Goal: Task Accomplishment & Management: Manage account settings

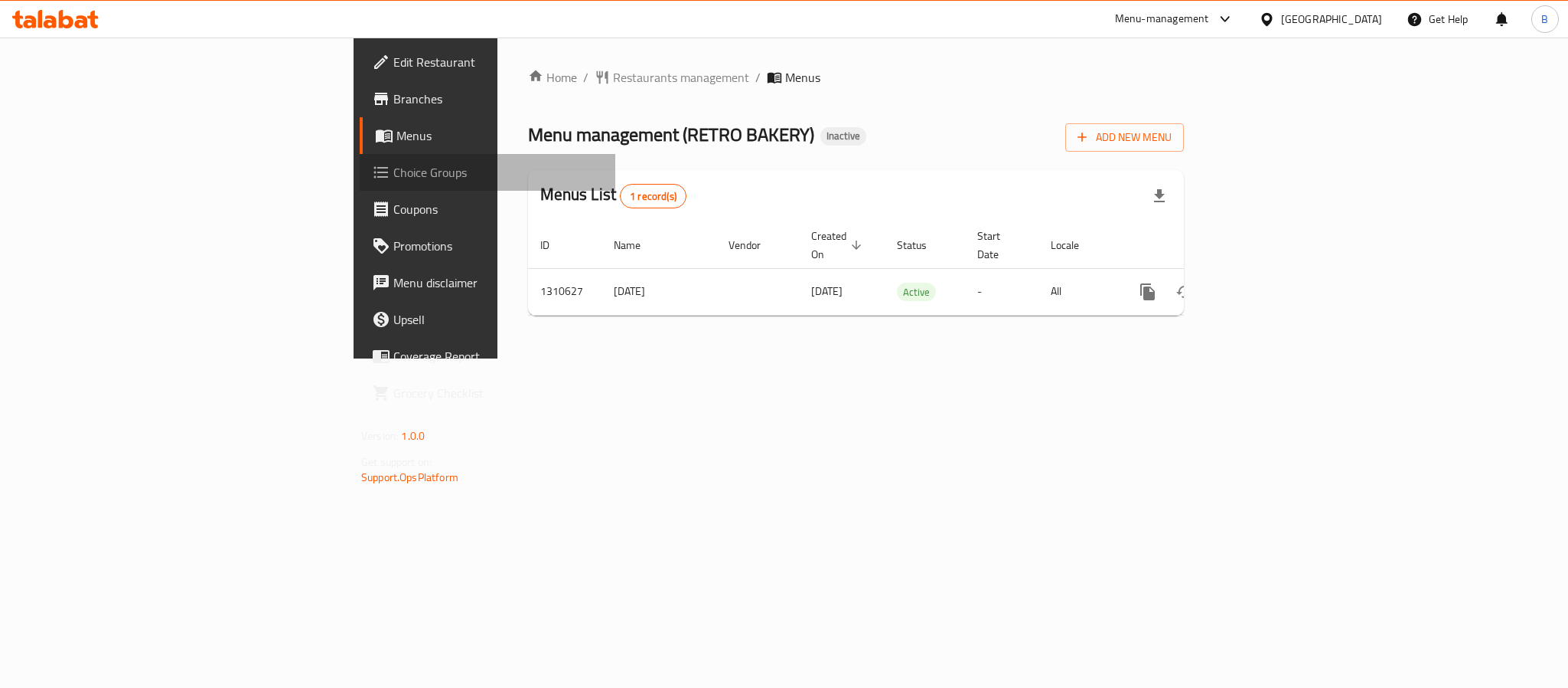
click at [394, 175] on span "Choice Groups" at bounding box center [498, 173] width 210 height 19
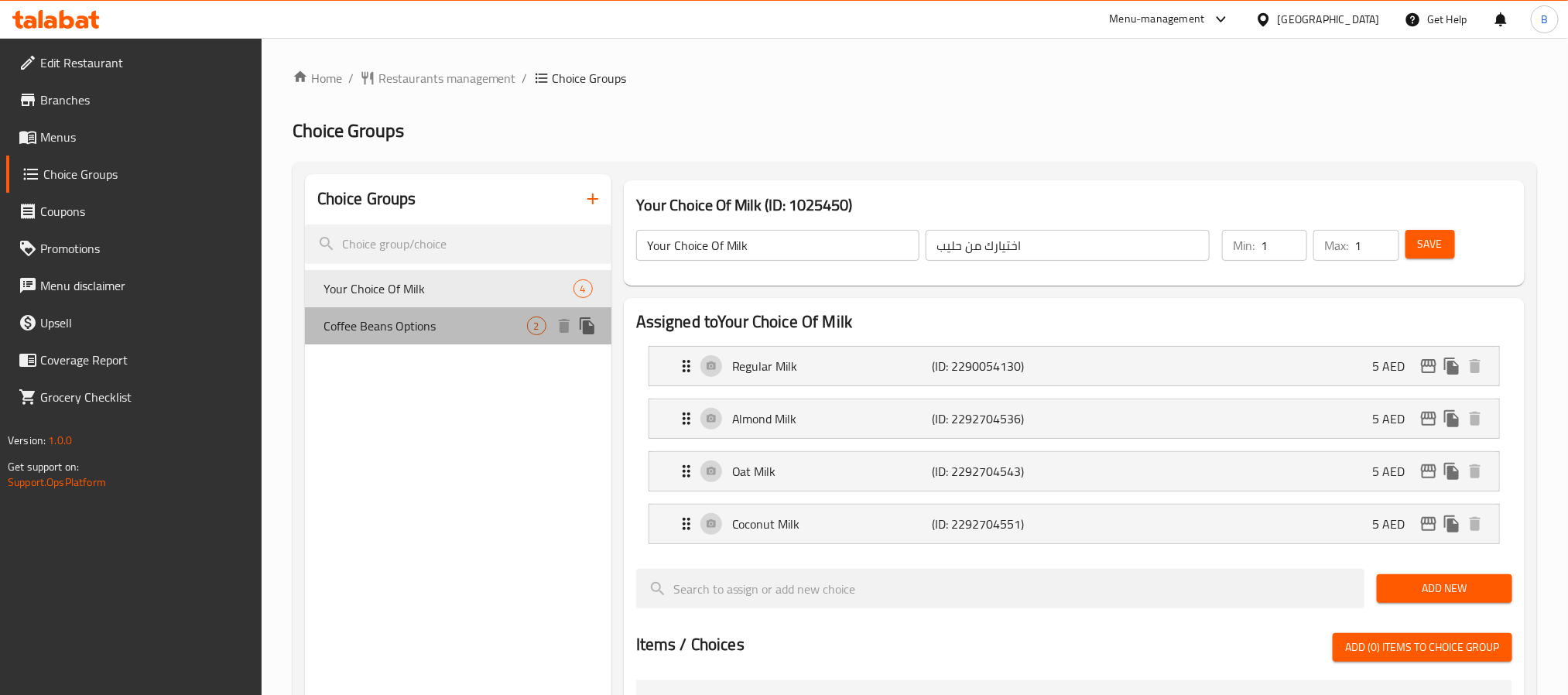
click at [432, 331] on span "Coffee Beans Options" at bounding box center [425, 326] width 203 height 19
type input "Coffee Beans Options"
type input "خيارات حبوب القهوة"
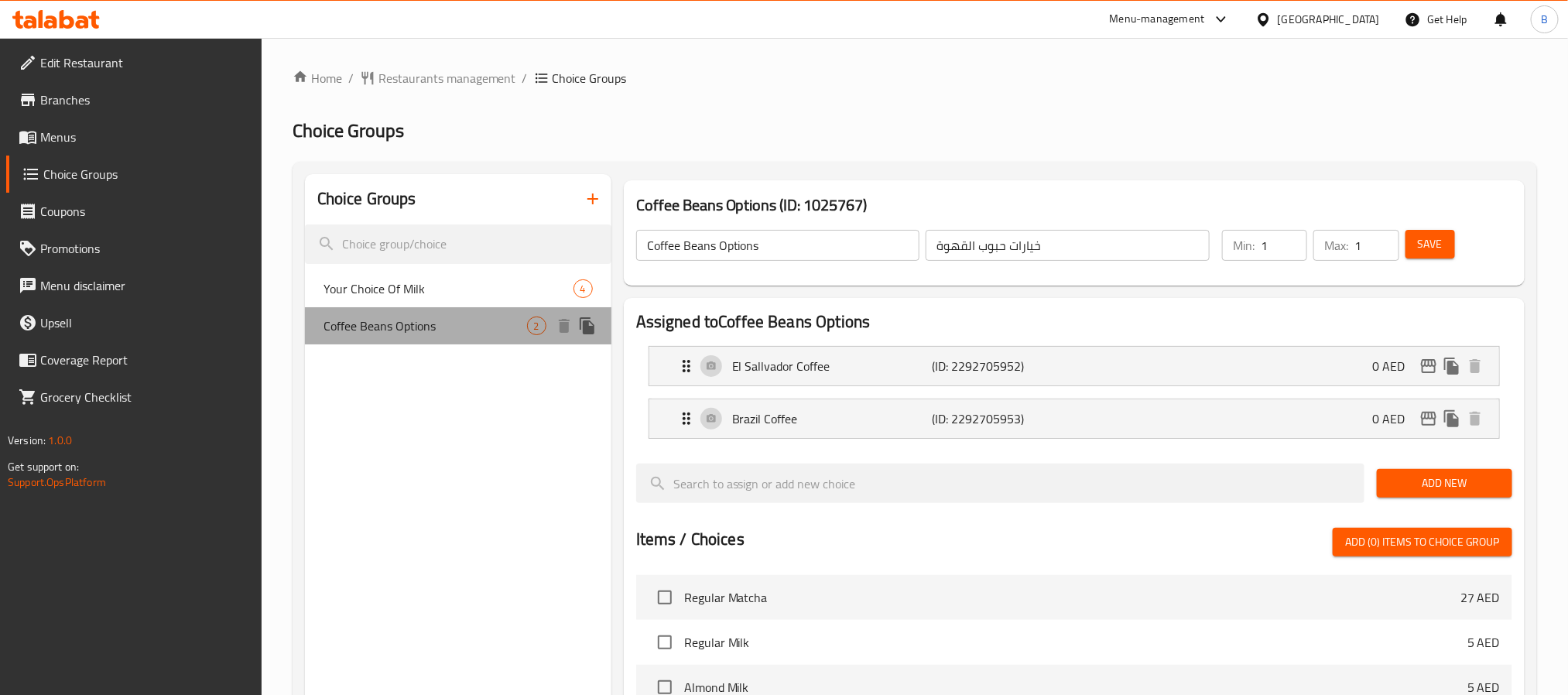
click at [442, 310] on div "Coffee Beans Options 2" at bounding box center [458, 325] width 307 height 37
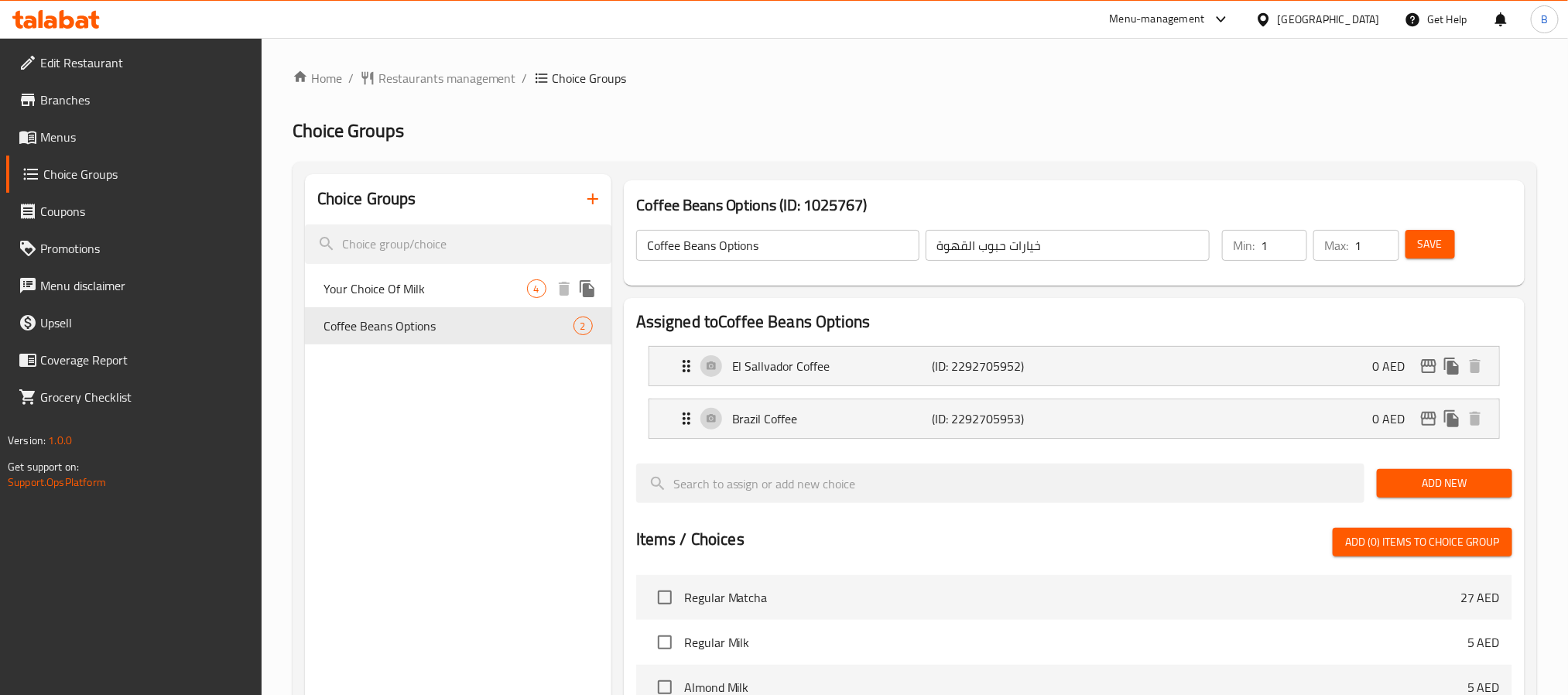
click at [472, 296] on span "Your Choice Of Milk" at bounding box center [425, 288] width 203 height 19
type input "Your Choice Of Milk"
type input "اختيارك من حليب"
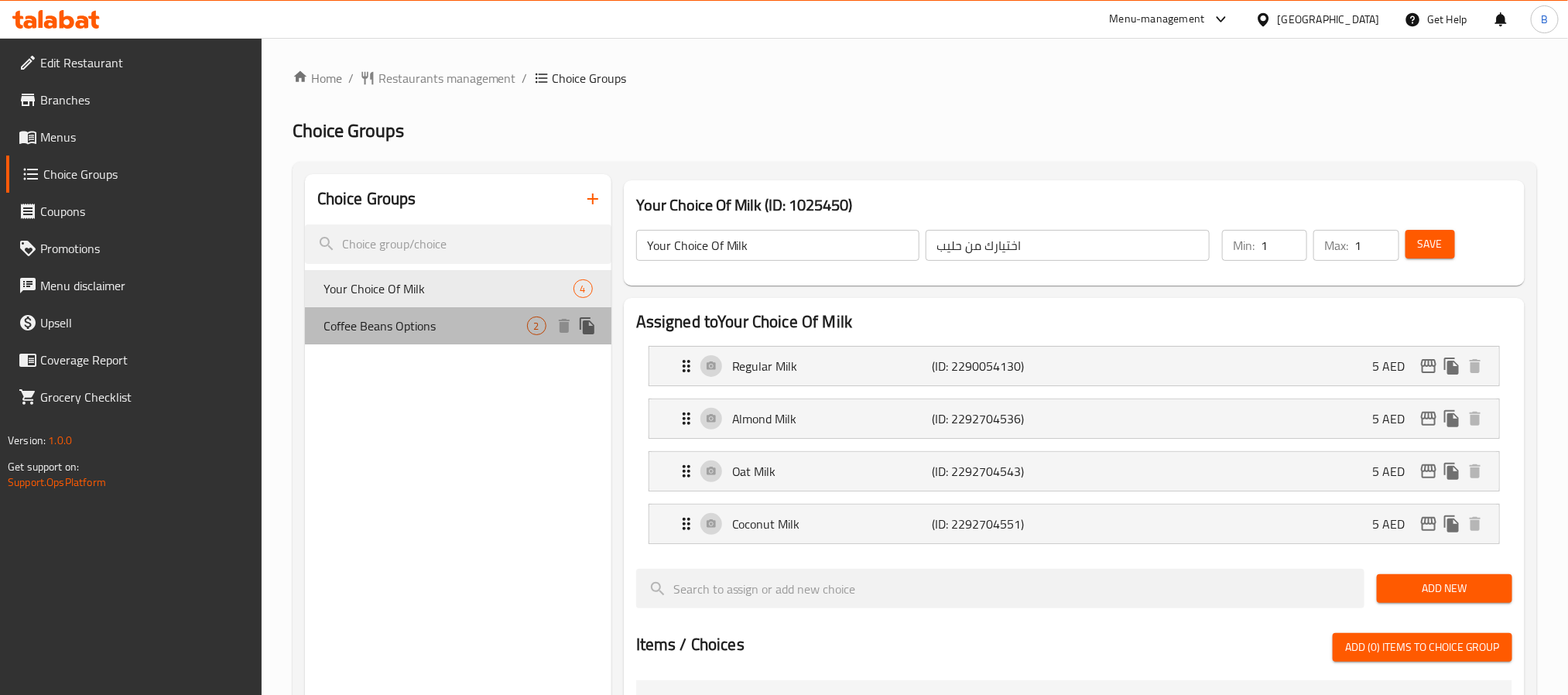
click at [441, 328] on span "Coffee Beans Options" at bounding box center [425, 326] width 203 height 19
type input "Coffee Beans Options"
type input "خيارات حبوب القهوة"
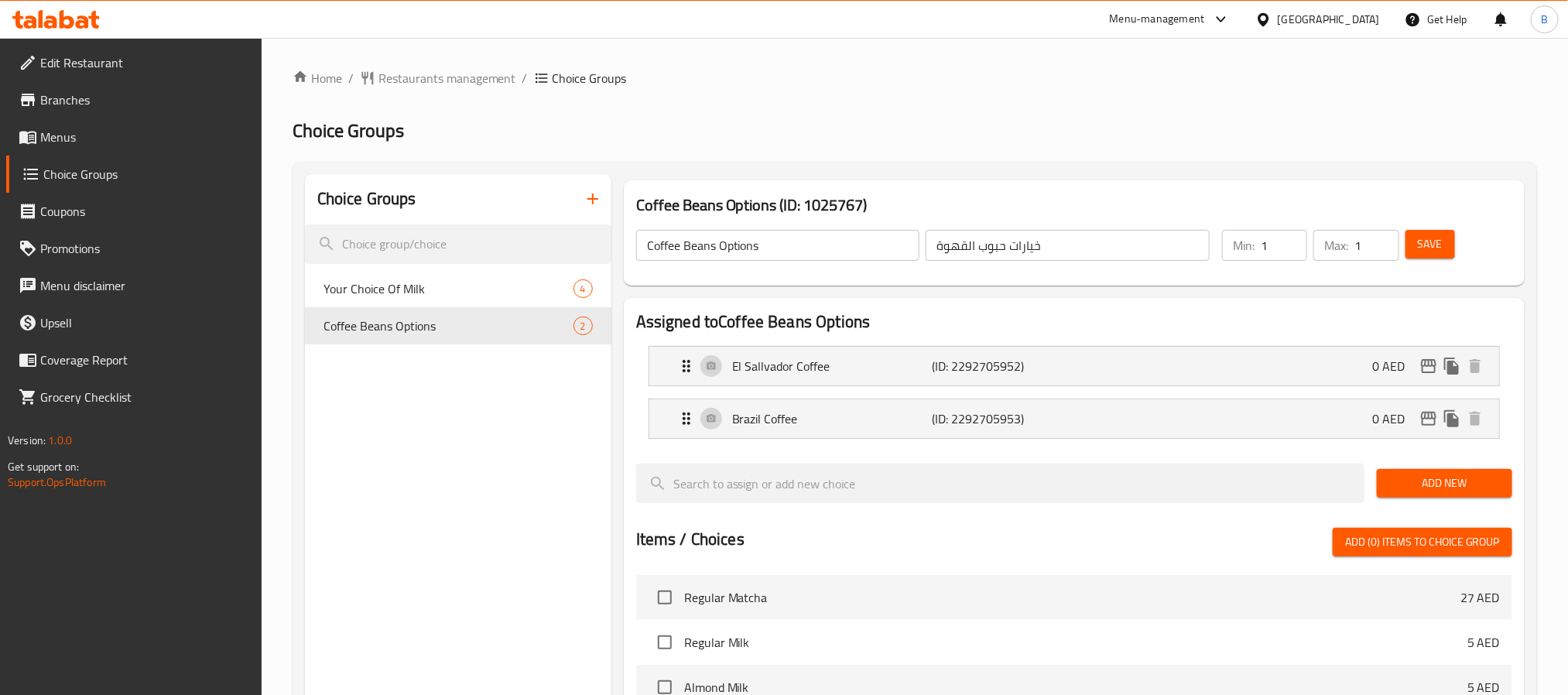
click at [58, 144] on span "Menus" at bounding box center [144, 137] width 209 height 19
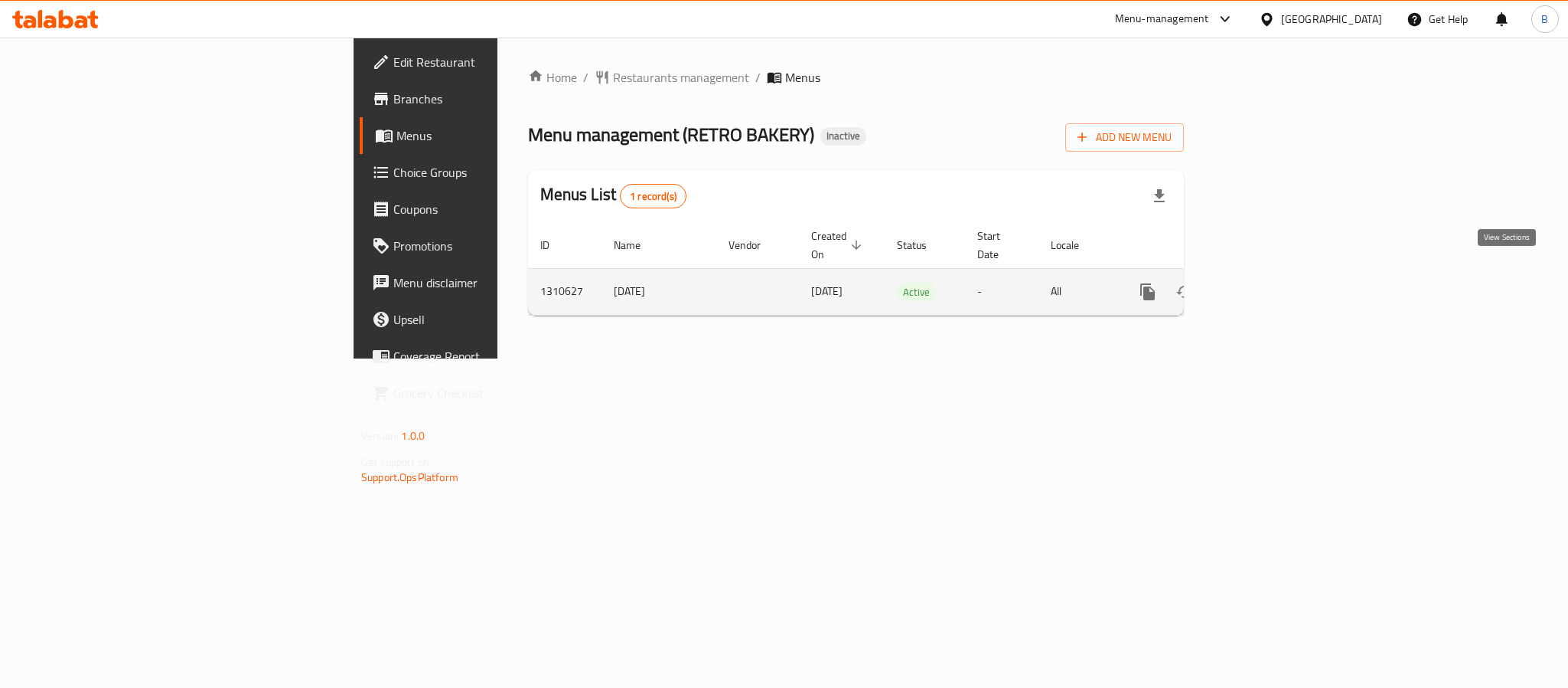
click at [1268, 282] on icon "enhanced table" at bounding box center [1259, 292] width 19 height 19
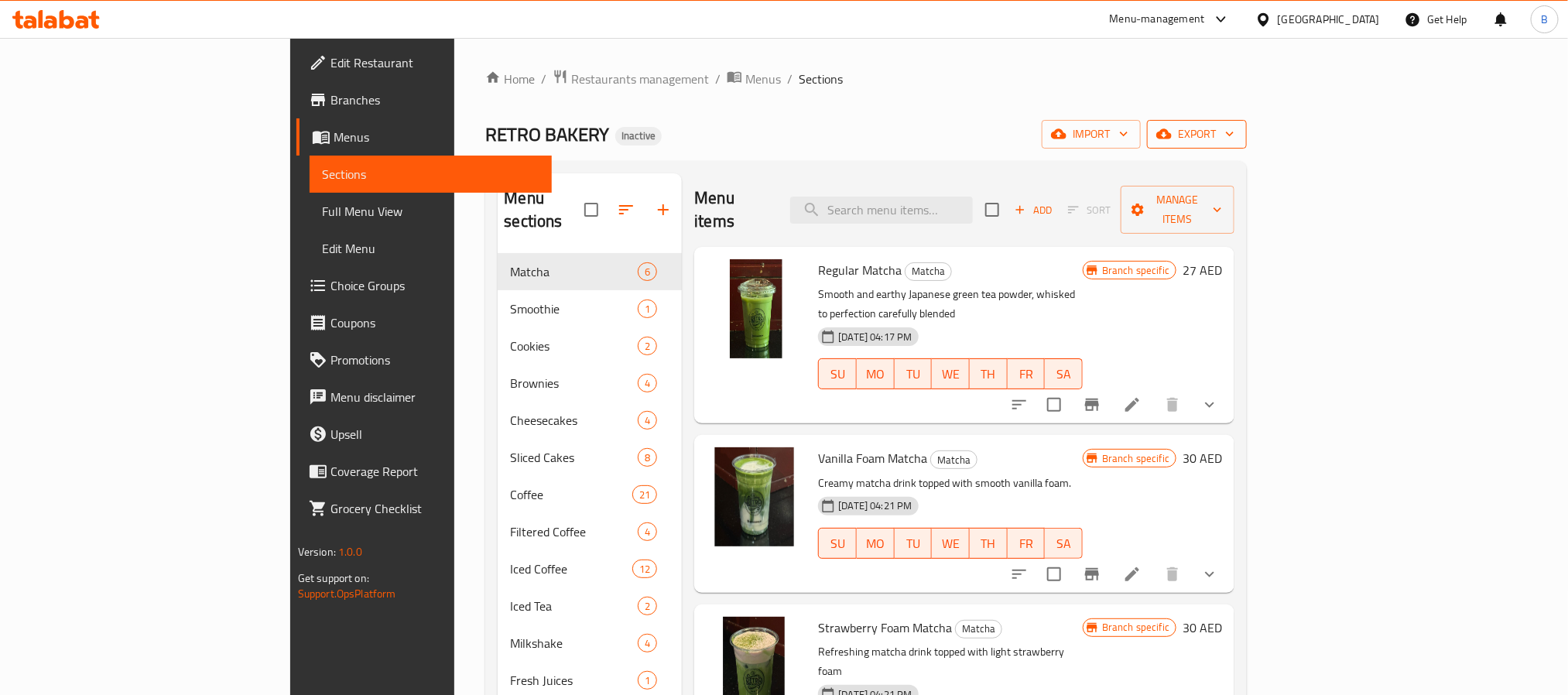
click at [1237, 135] on icon "button" at bounding box center [1229, 134] width 16 height 16
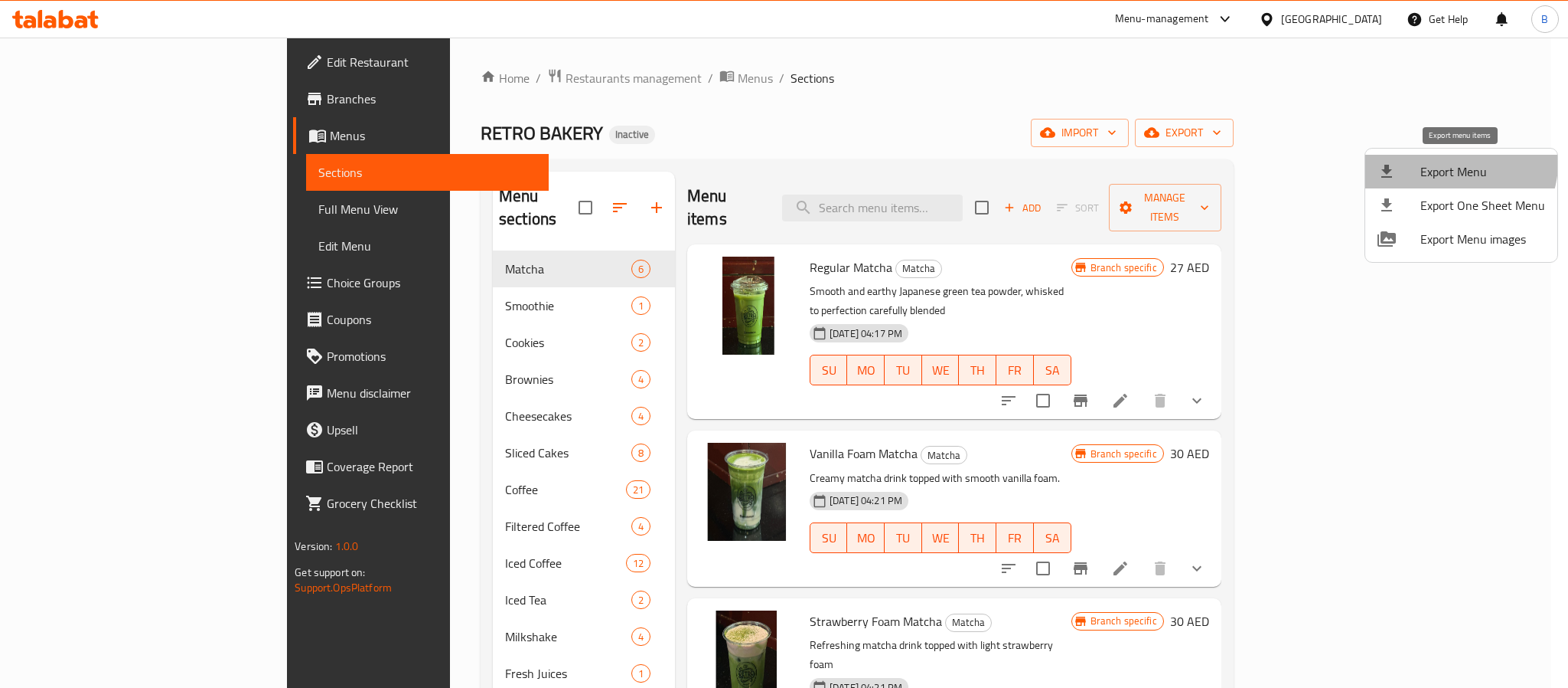
click at [1458, 163] on span "Export Menu" at bounding box center [1482, 172] width 125 height 19
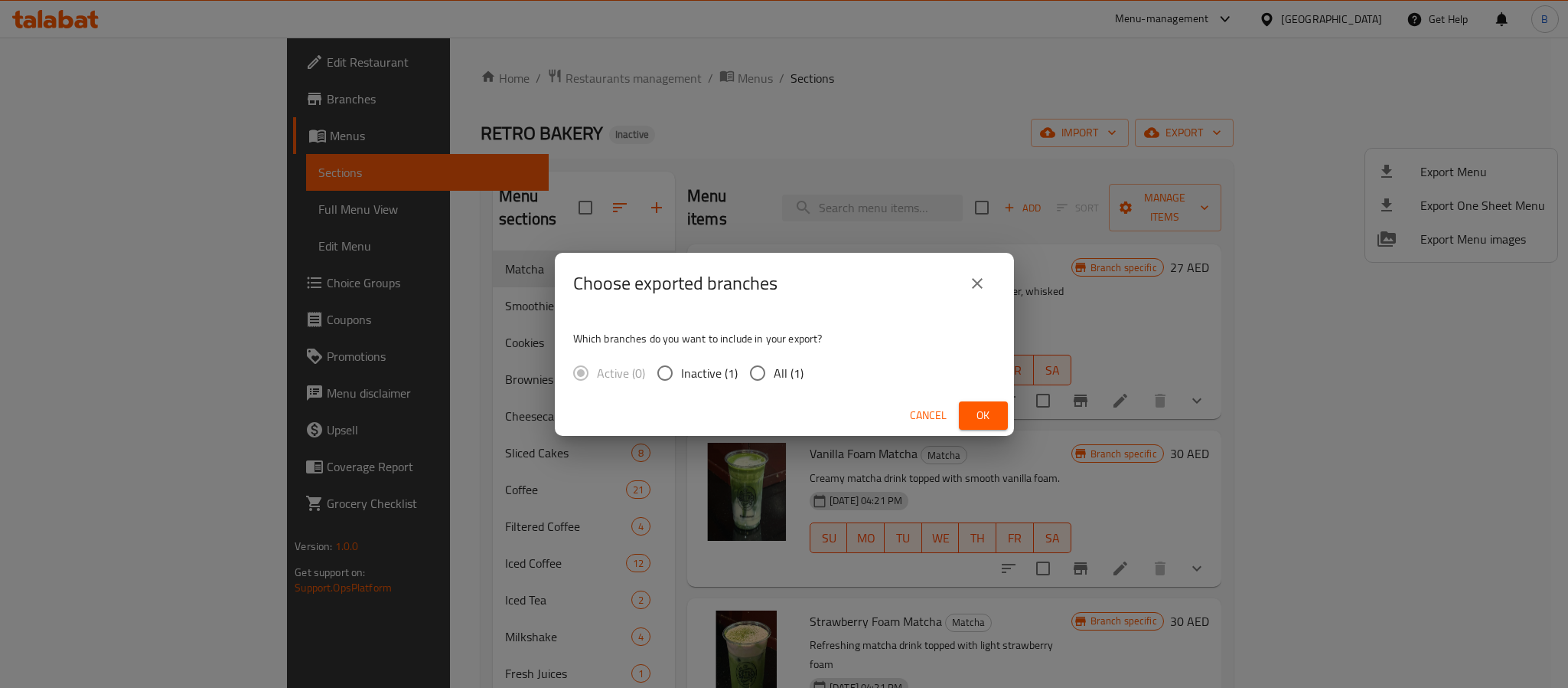
click at [752, 379] on input "All (1)" at bounding box center [758, 373] width 32 height 33
radio input "true"
click at [953, 413] on div "Cancel Ok" at bounding box center [784, 416] width 459 height 40
click at [974, 416] on span "Ok" at bounding box center [984, 415] width 25 height 19
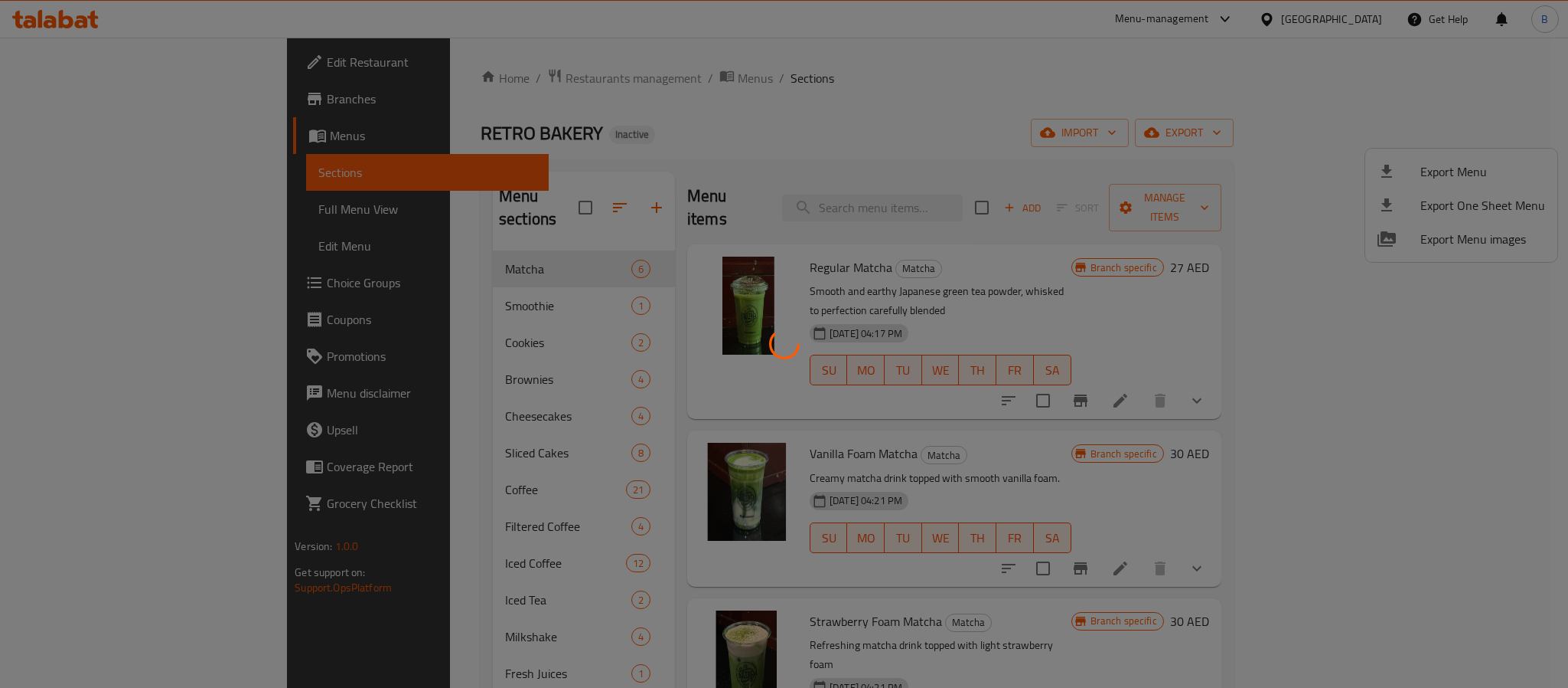
click at [963, 209] on div at bounding box center [784, 344] width 1568 height 688
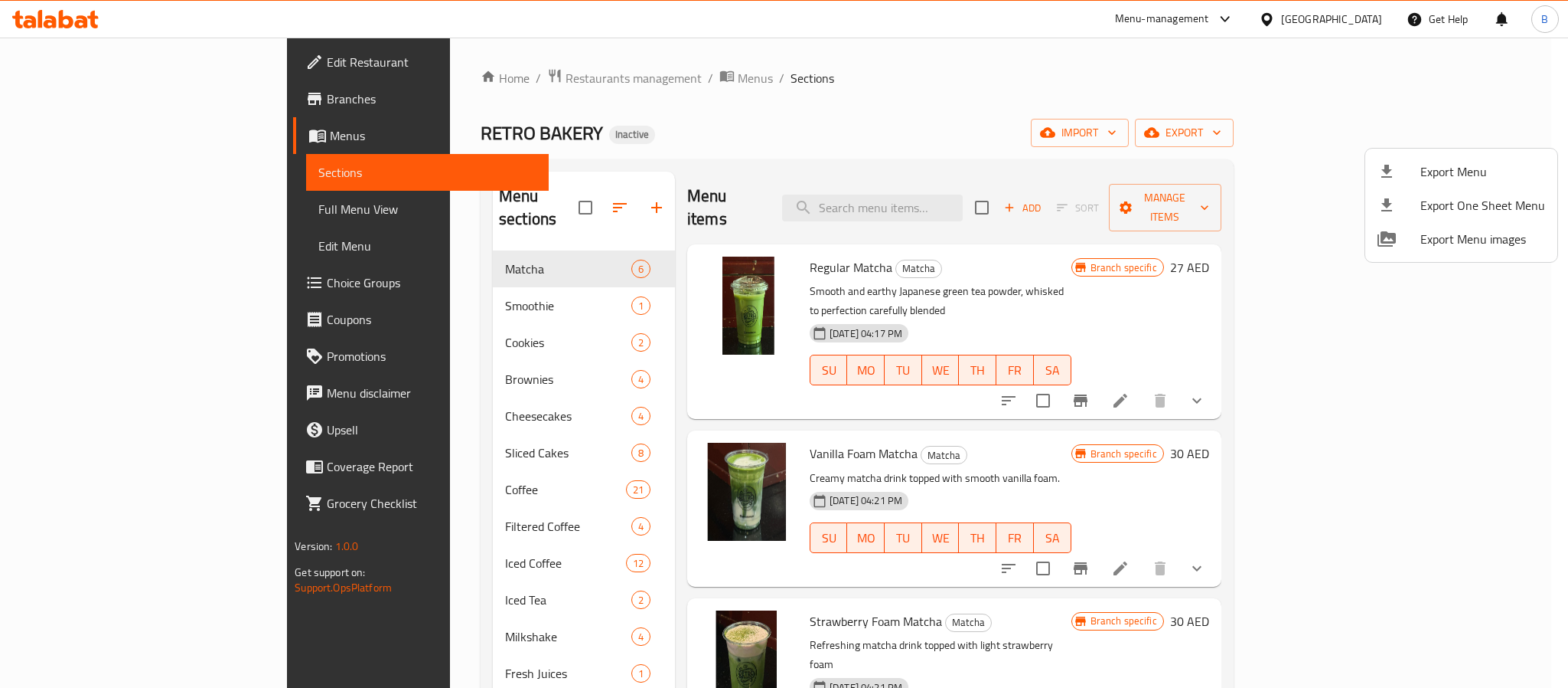
click at [947, 196] on div at bounding box center [784, 344] width 1568 height 688
click at [945, 196] on div at bounding box center [784, 344] width 1568 height 688
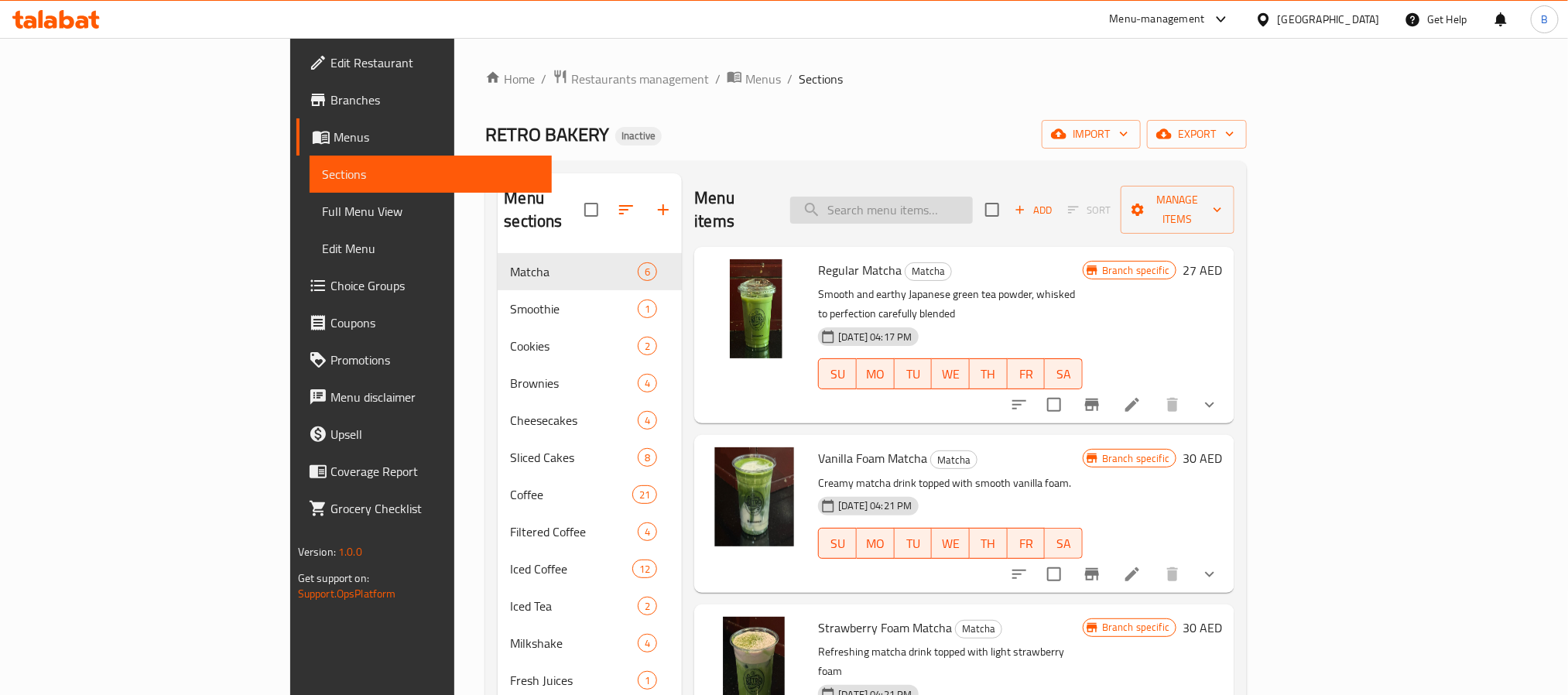
click at [955, 198] on input "search" at bounding box center [881, 210] width 183 height 27
paste input "Red Velvet Latte"
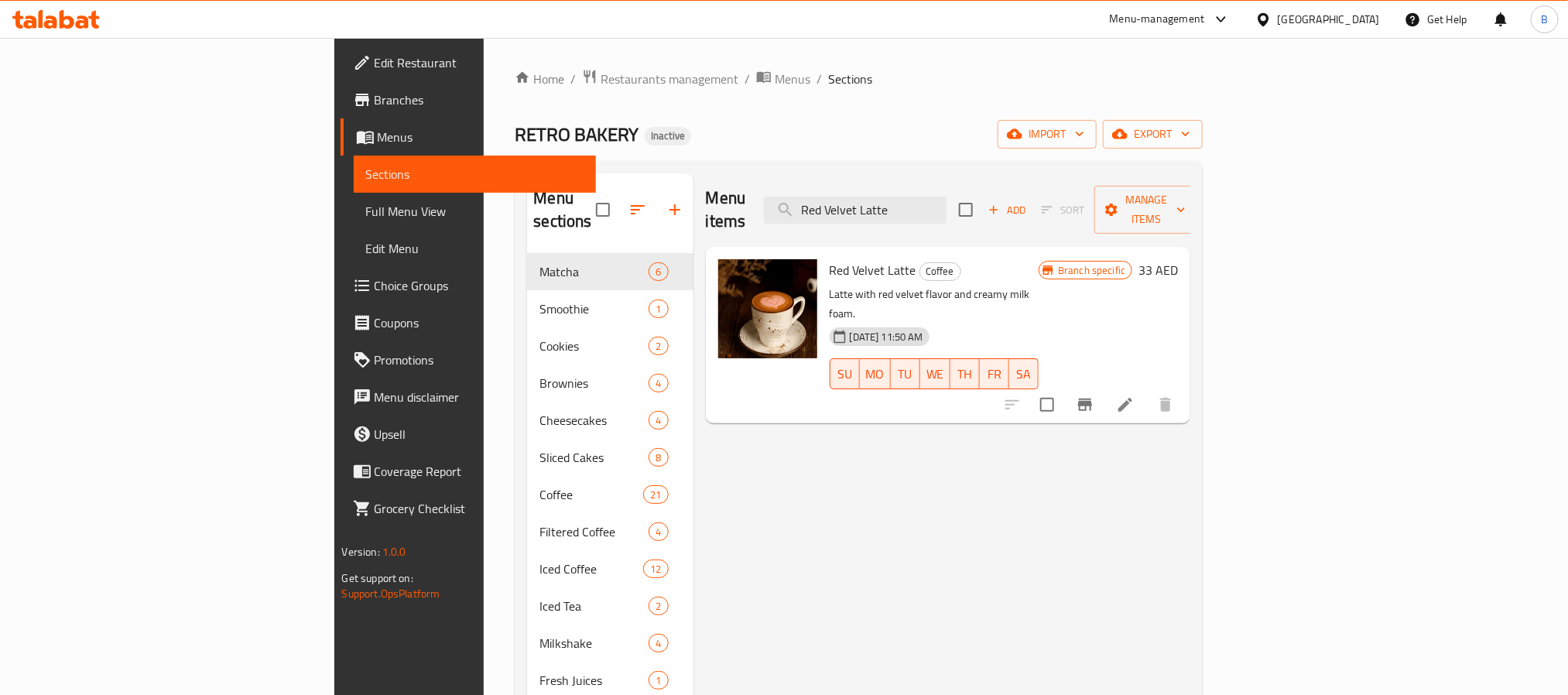
type input "Red Velvet Latte"
click at [1146, 391] on li at bounding box center [1125, 405] width 43 height 28
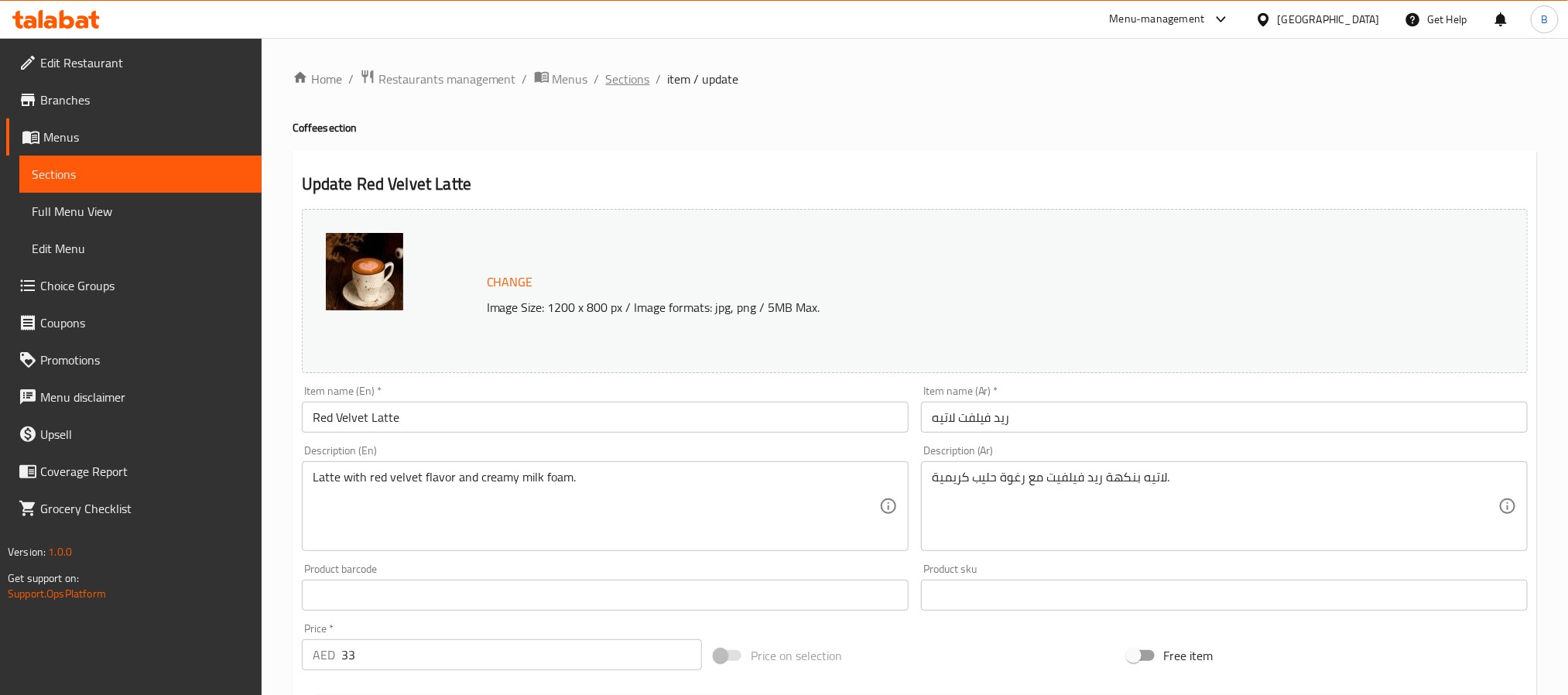
click at [641, 74] on span "Sections" at bounding box center [628, 79] width 44 height 19
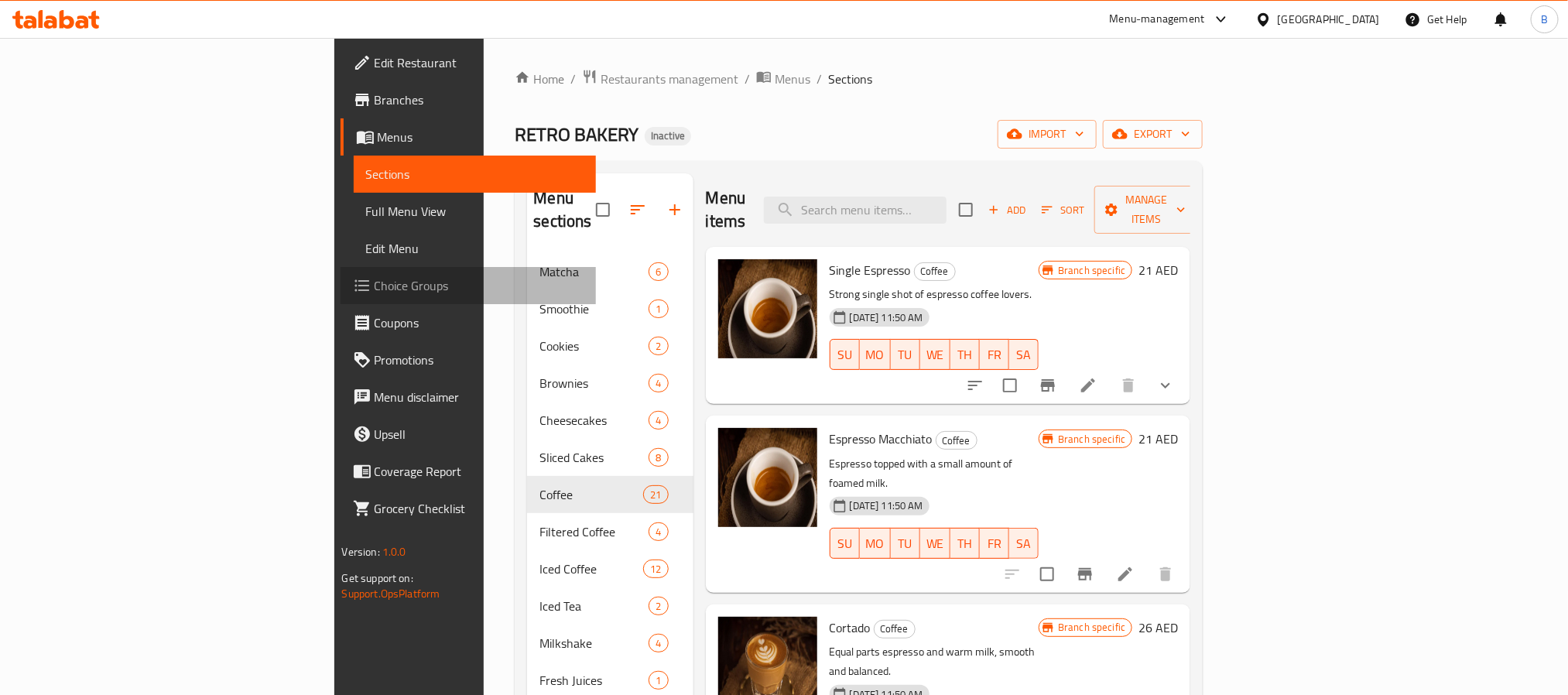
click at [340, 297] on link "Choice Groups" at bounding box center [468, 285] width 256 height 37
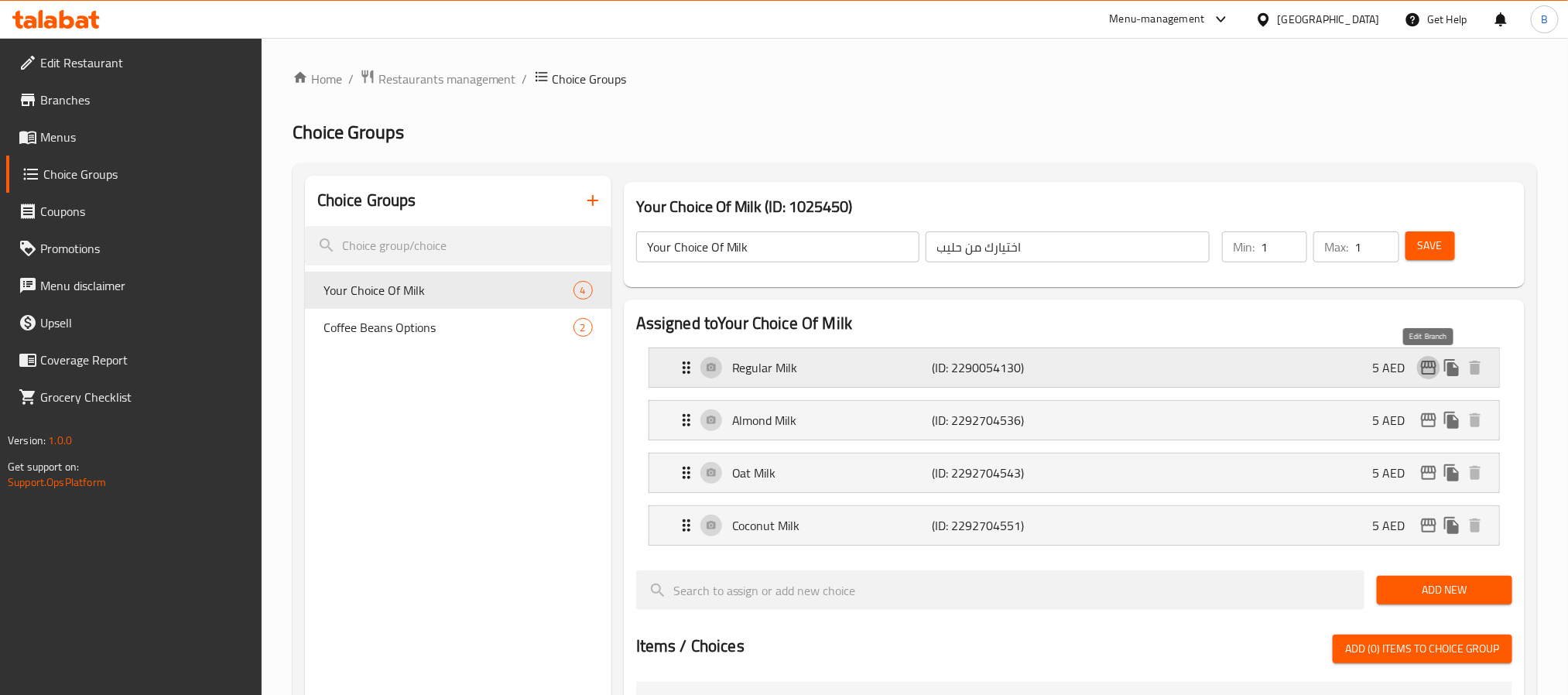
click at [1428, 364] on icon "edit" at bounding box center [1429, 367] width 19 height 19
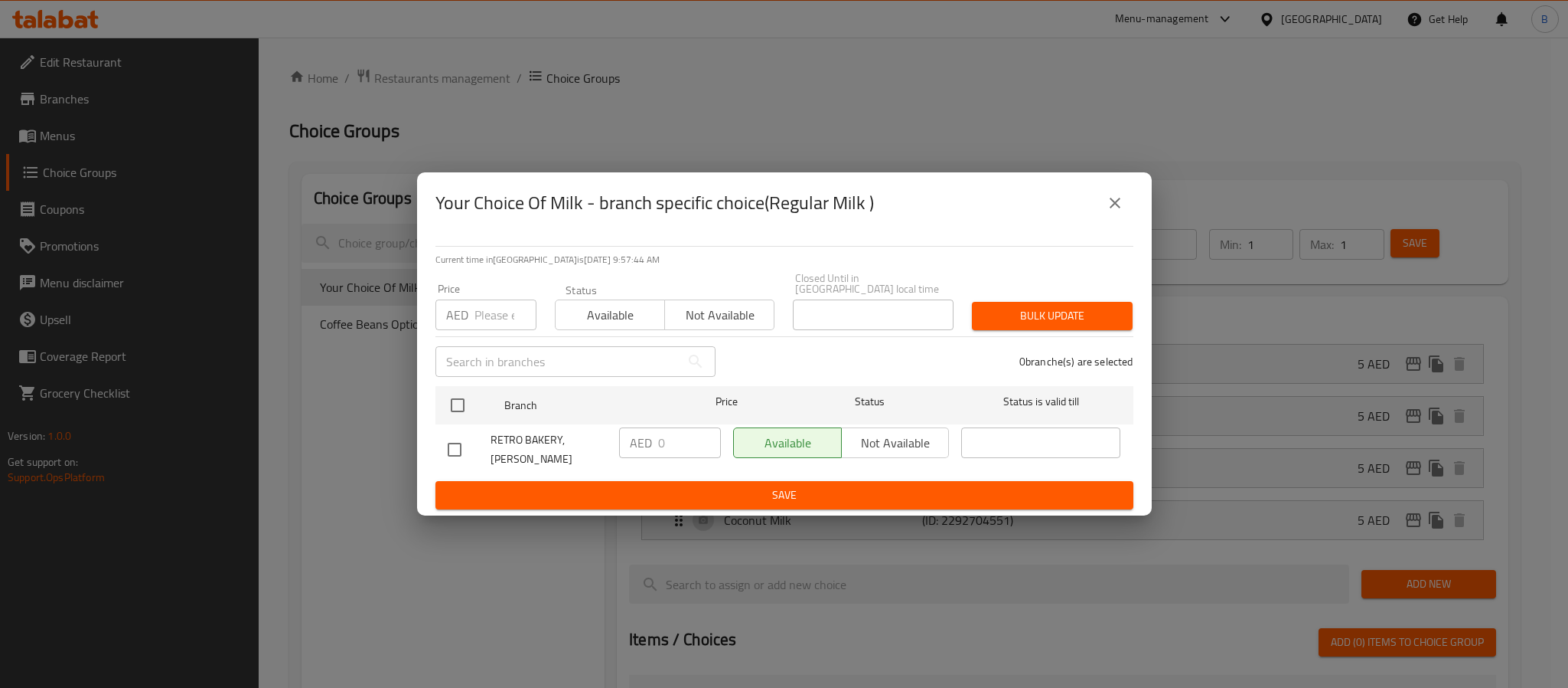
click at [1119, 212] on icon "close" at bounding box center [1115, 203] width 19 height 19
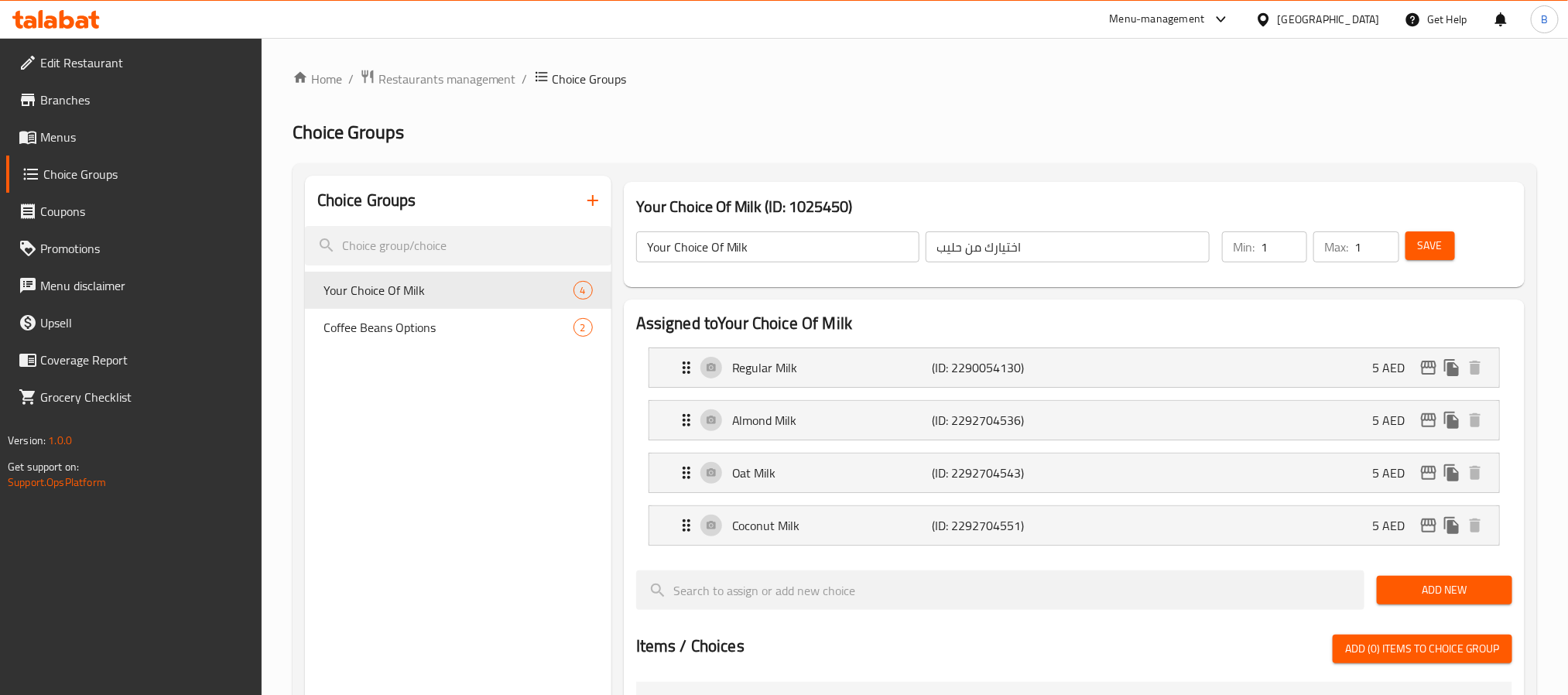
click at [93, 28] on icon at bounding box center [56, 20] width 88 height 19
